Goal: Check status: Check status

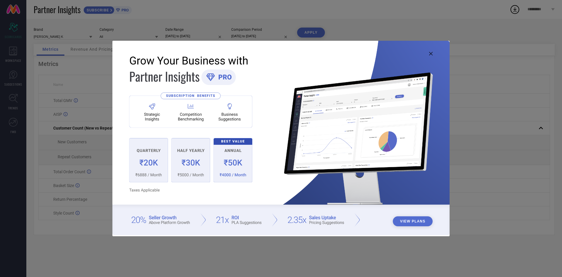
click at [431, 53] on icon at bounding box center [431, 54] width 4 height 4
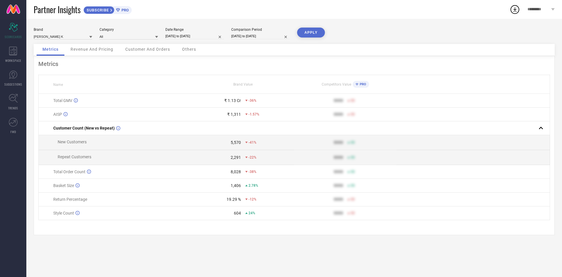
click at [207, 34] on input "[DATE] to [DATE]" at bounding box center [194, 36] width 59 height 6
select select "8"
select select "2025"
select select "9"
select select "2025"
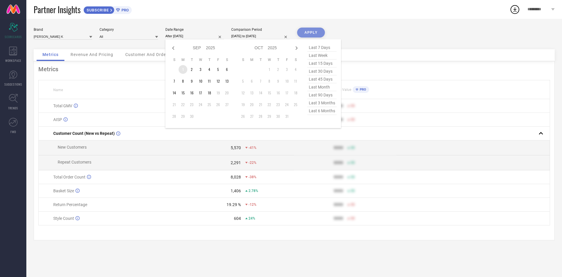
click at [186, 69] on td "1" at bounding box center [183, 69] width 9 height 9
type input "[DATE] to [DATE]"
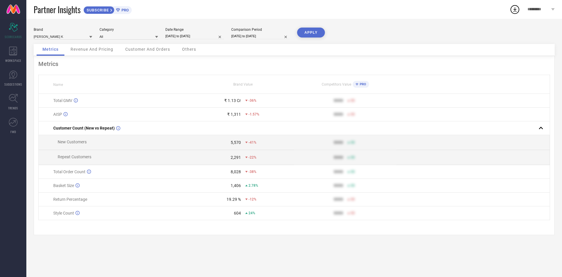
select select "8"
select select "2025"
select select "9"
select select "2025"
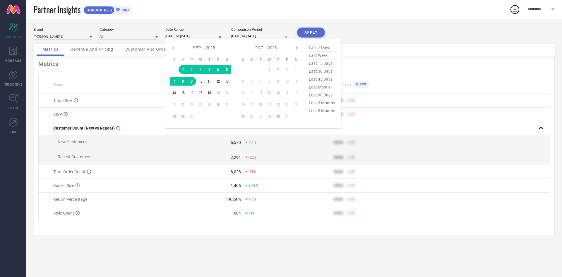
click at [211, 37] on input "[DATE] to [DATE]" at bounding box center [194, 36] width 59 height 6
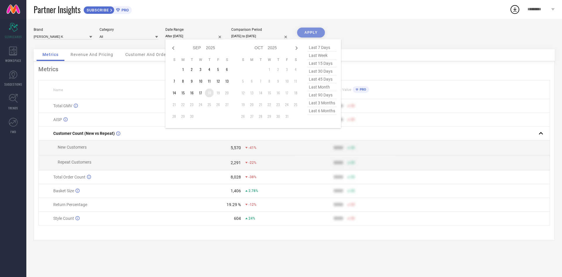
click at [210, 95] on td "18" at bounding box center [209, 92] width 9 height 9
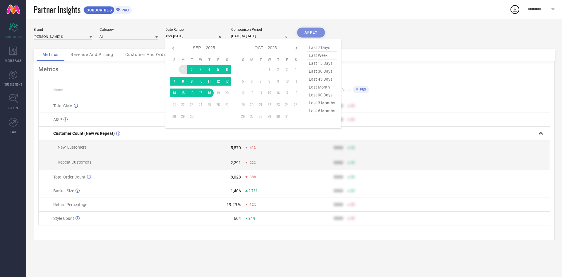
type input "[DATE] to [DATE]"
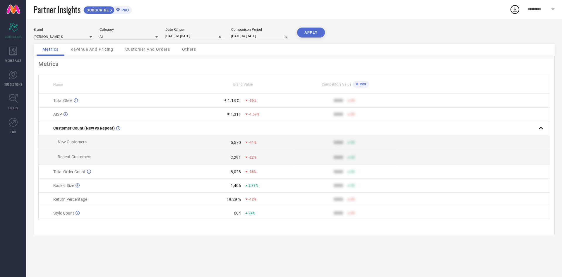
select select "8"
select select "2024"
select select "9"
select select "2024"
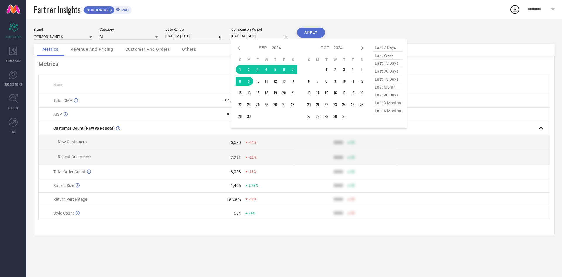
click at [268, 36] on input "[DATE] to [DATE]" at bounding box center [260, 36] width 59 height 6
click at [240, 70] on td "1" at bounding box center [240, 69] width 9 height 9
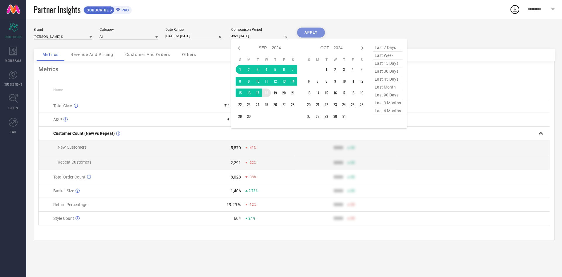
type input "[DATE] to [DATE]"
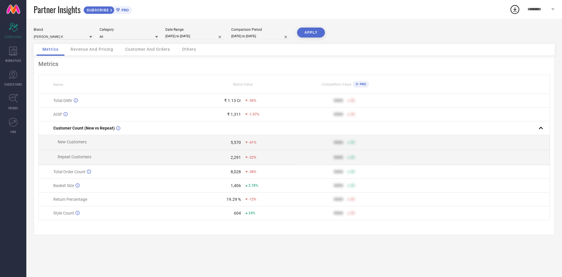
click at [304, 32] on button "APPLY" at bounding box center [311, 33] width 28 height 10
